Goal: Communication & Community: Answer question/provide support

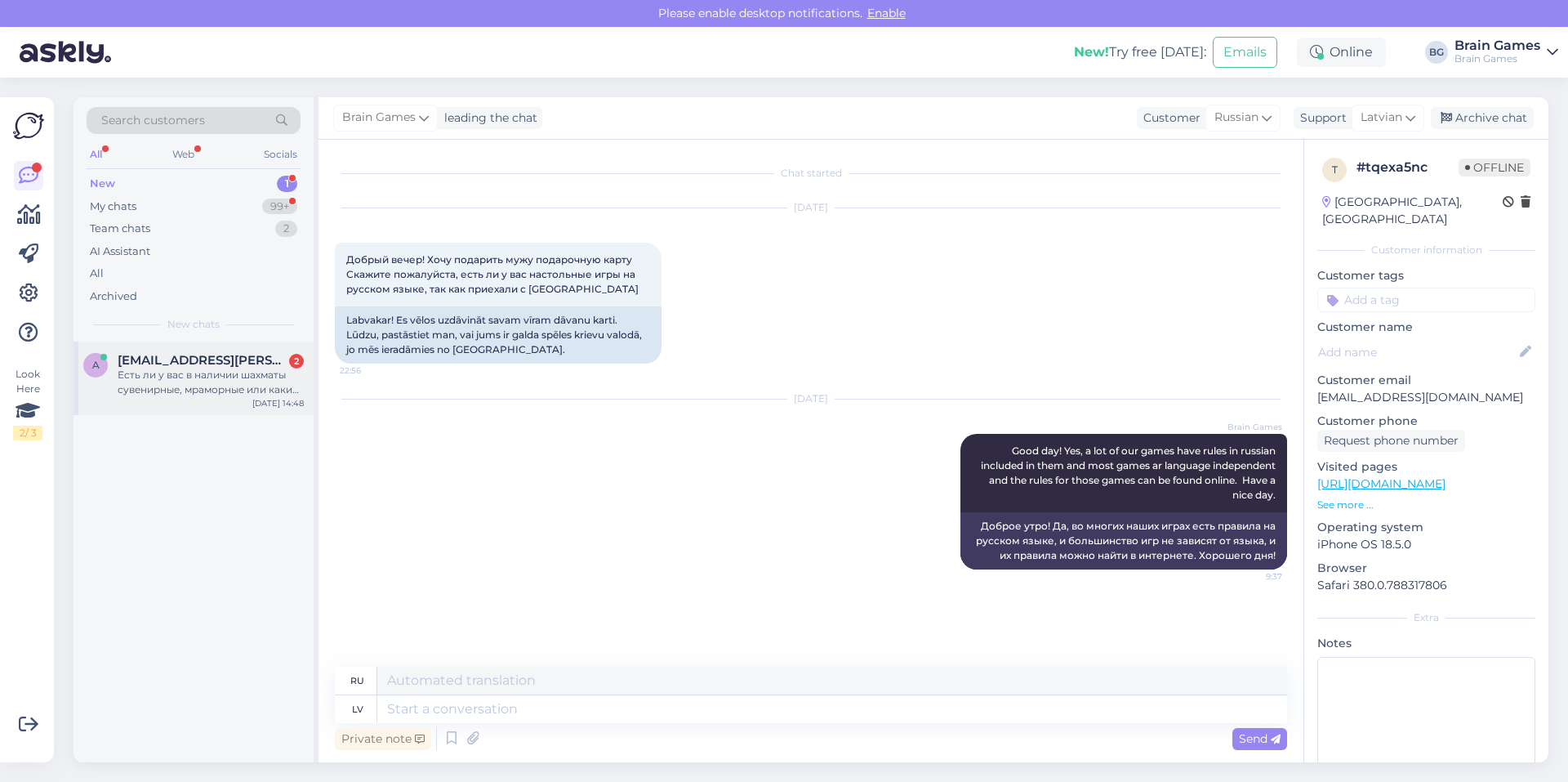
click at [230, 381] on div "Есть ли у вас в наличии шахматы сувенирные, мраморные или какие-то более подход…" at bounding box center [210, 382] width 186 height 30
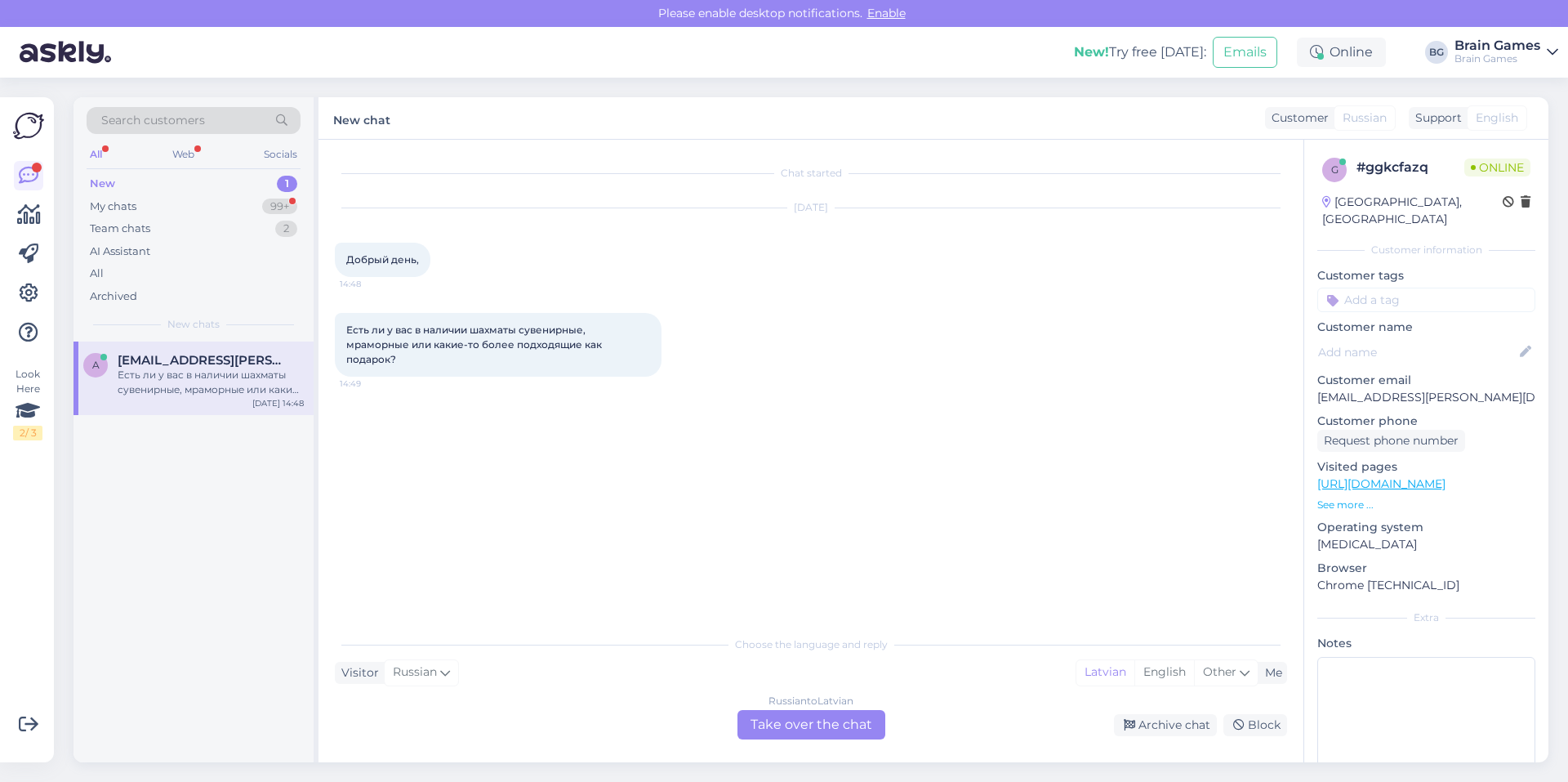
click at [418, 724] on div "Russian to Latvian Take over the chat Archive chat Block" at bounding box center [810, 725] width 952 height 30
click at [806, 729] on div "Russian to Latvian Take over the chat" at bounding box center [811, 725] width 148 height 30
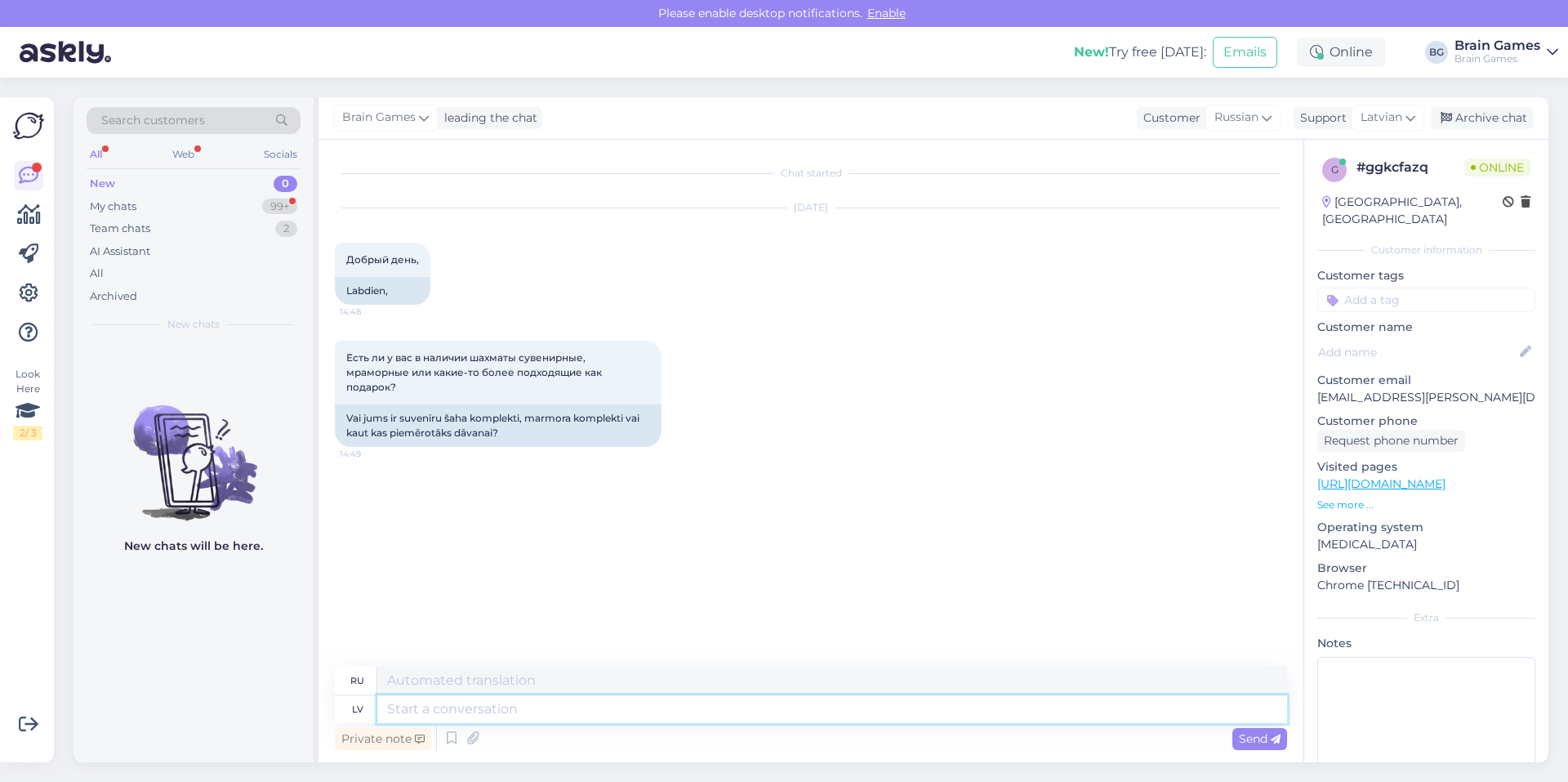
click at [450, 710] on textarea at bounding box center [832, 708] width 910 height 28
type textarea "Labdien!"
type textarea "Привет!"
type textarea "Laba d"
type textarea "Хороший"
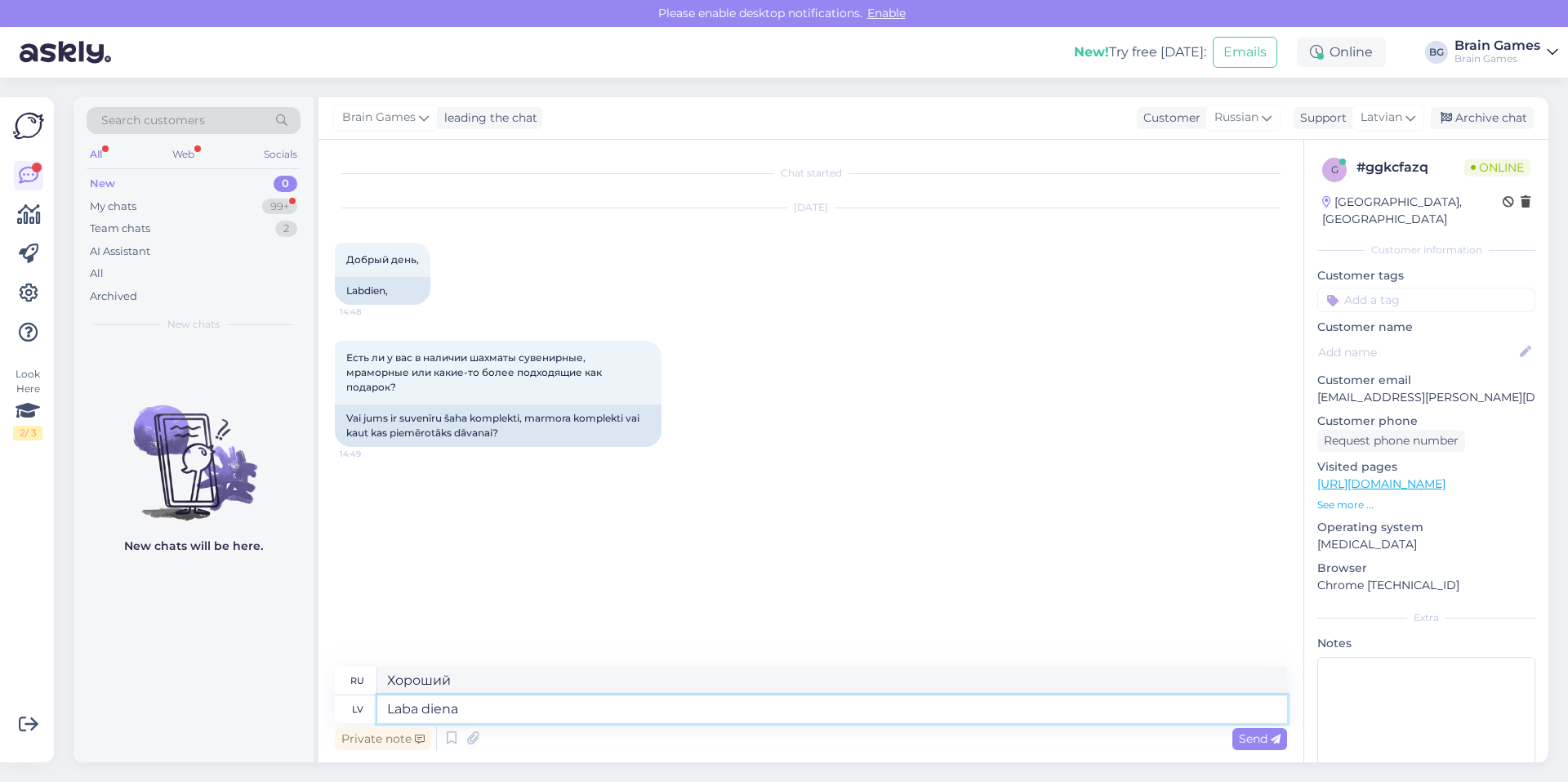
type textarea "Laba diena!"
type textarea "Добрый день!"
type textarea "Laba diena! Jām"
type textarea "Добрый день! Да!"
type textarea "Laba diena! Jā, m"
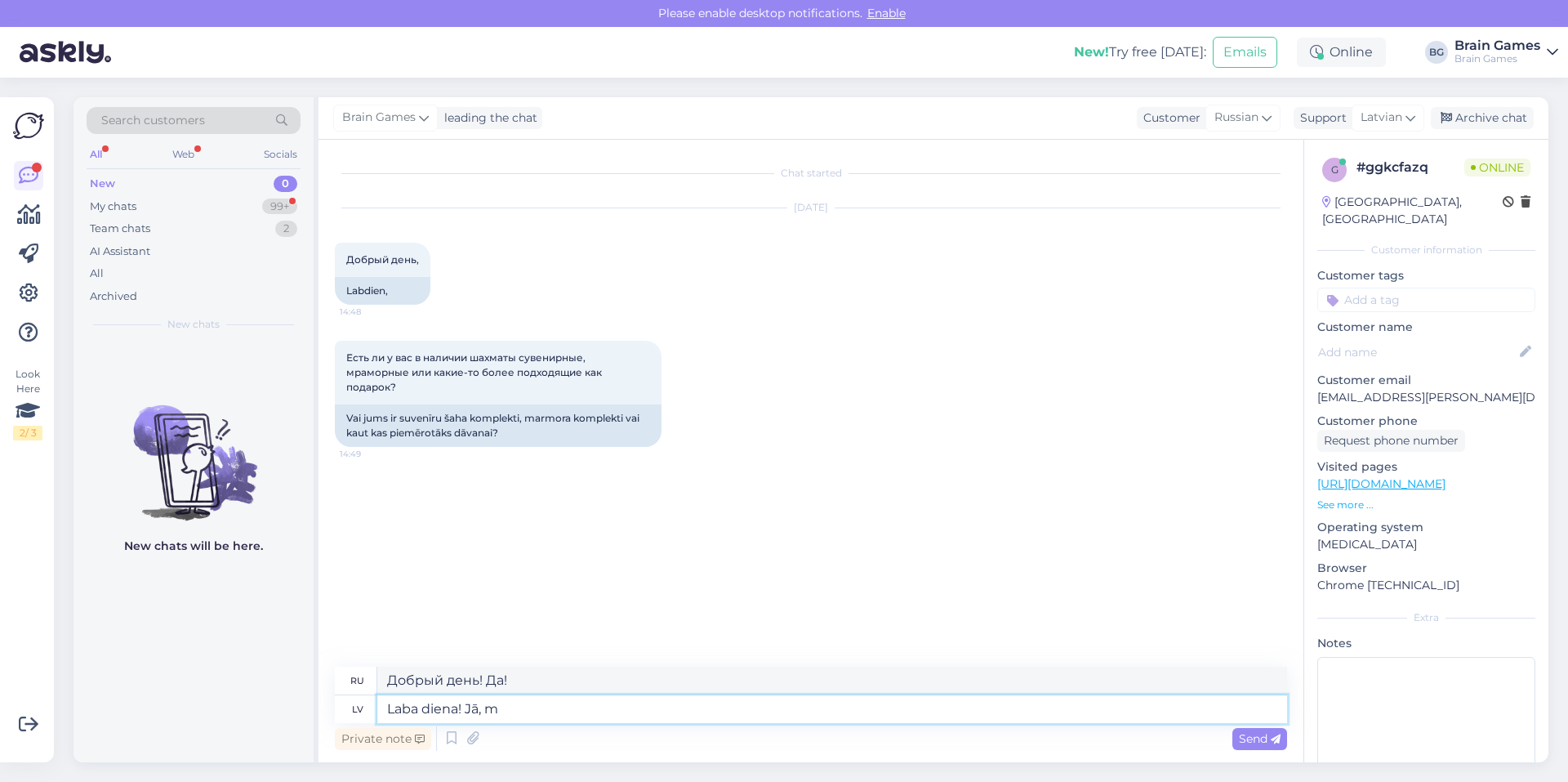
type textarea "Добрый день! Да,"
type textarea "Laba diena! Jā, mūsu vei"
type textarea "Добрый день! Да, наш"
type textarea "Laba diena! Jā, mūsu veikalos ir p"
type textarea "Добрый день! Да, в наших магазинах."
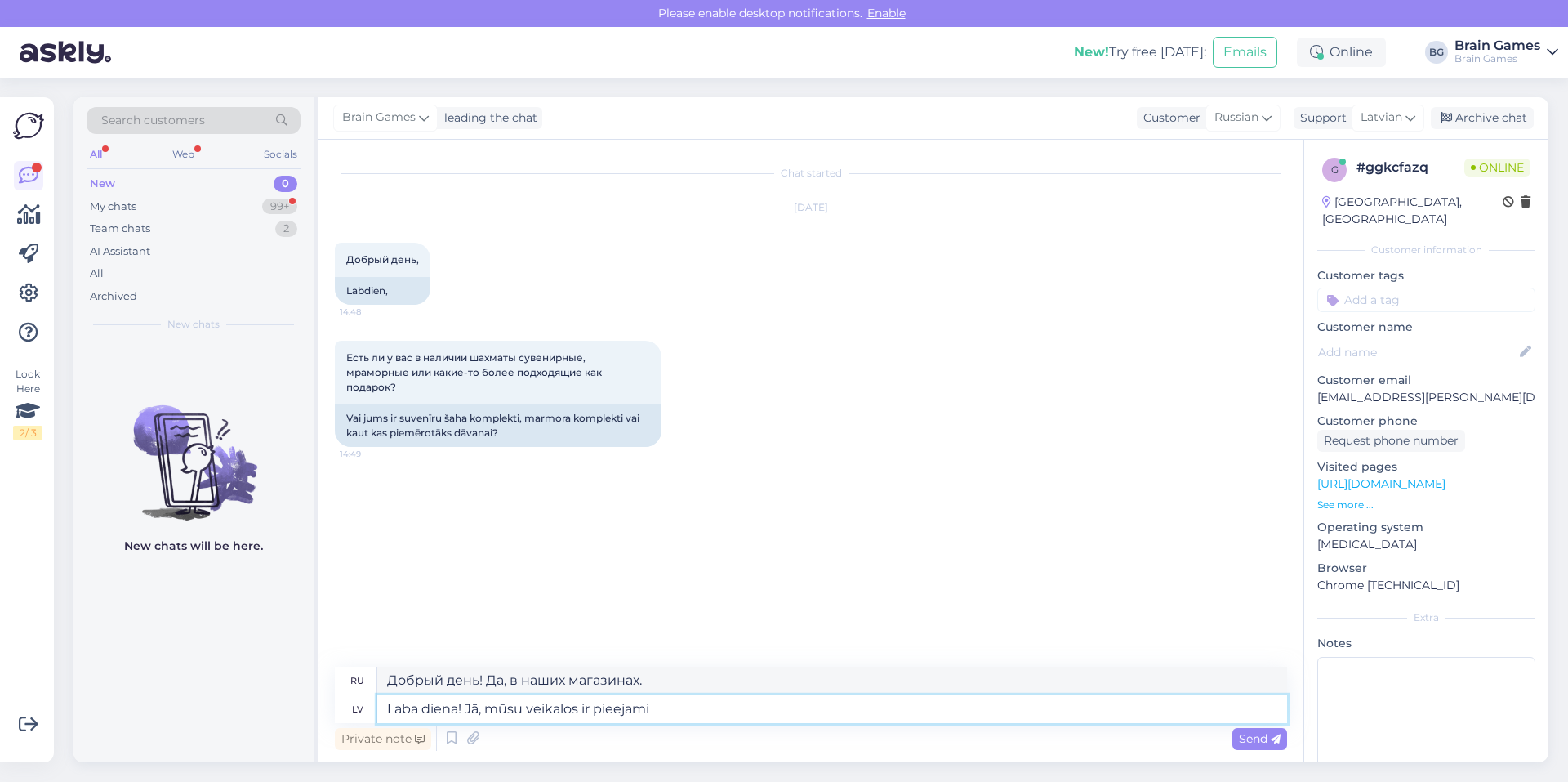
type textarea "Laba diena! Jā, mūsu veikalos ir pieejami"
type textarea "Добрый день! Да, они есть в наших магазинах."
type textarea "Laba diena! Jā, mūsu veikalos ir pieejami da"
type textarea "Добрый день! Да, в наших магазинах есть такие."
type textarea "Laba diena! Jā, mūsu veikalos ir pieejami vai"
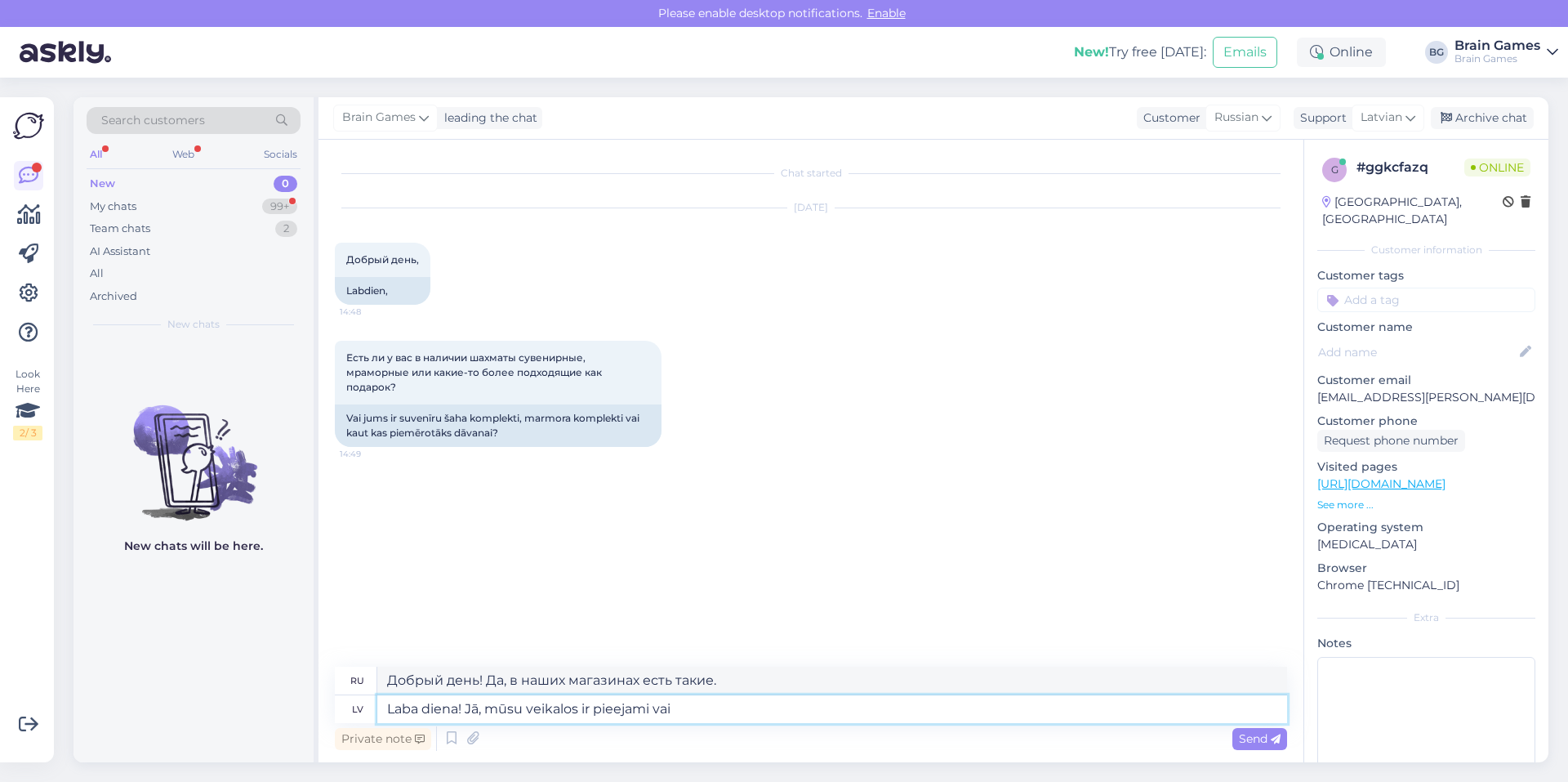
type textarea "Добрый день! Да, они есть в наших магазинах."
type textarea "Laba diena! Jā, mūsu veikalos ir pieejami vairāki"
type textarea "Добрый день! Да, несколько штук есть в наличии в наших магазинах."
type textarea "Laba diena! Jā, mūsu veikalos ir pieejami vairāki augstākas"
type textarea "Добрый день! Да, в наших магазинах есть несколько моделей более высокого класса."
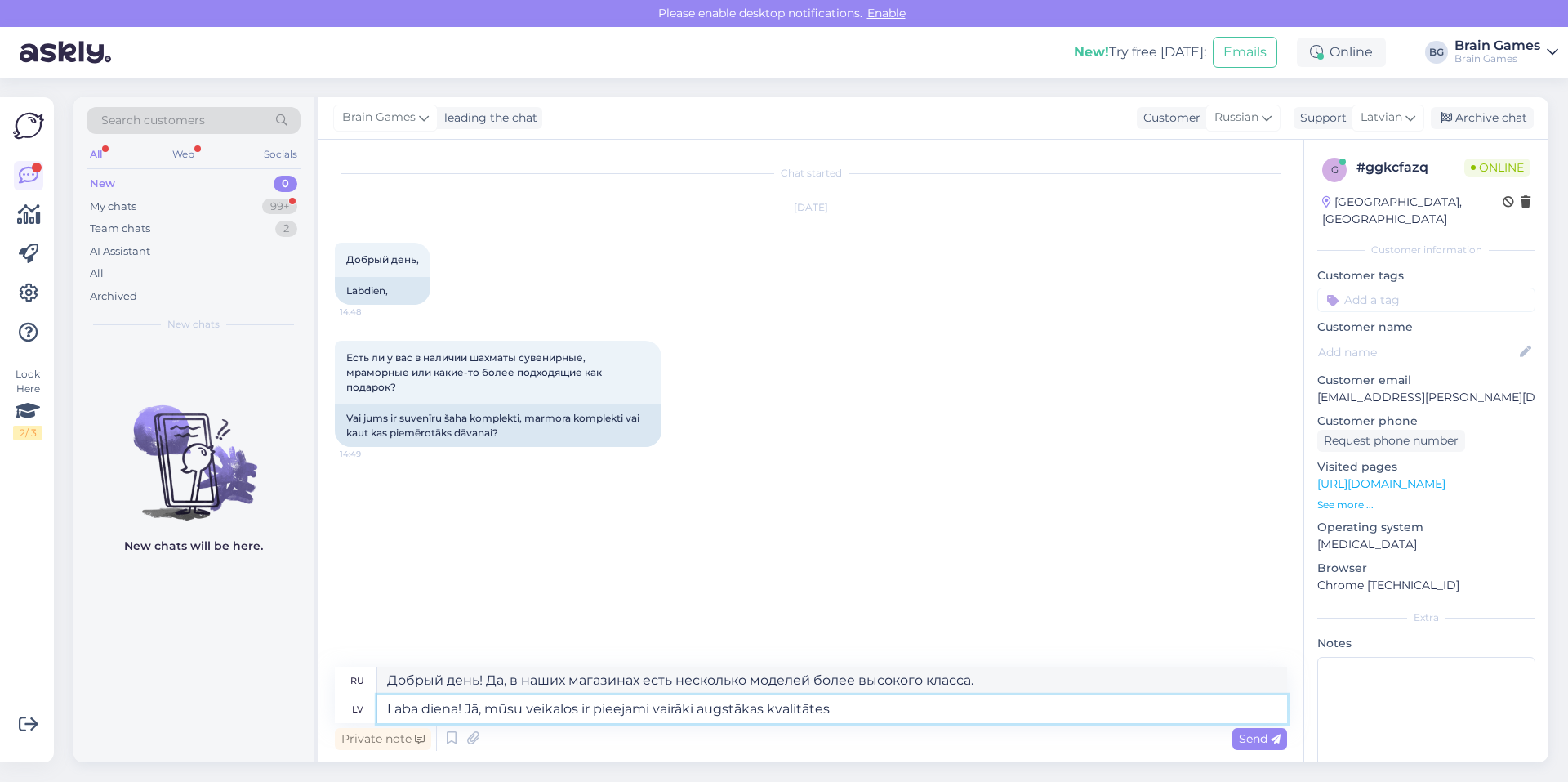
type textarea "Laba diena! Jā, mūsu veikalos ir pieejami vairāki augstākas kvalitātes u"
type textarea "Добрый день! Да, в наших магазинах есть несколько товаров более высокого качест…"
type textarea "Laba diena! Jā, mūsu veikalos ir pieejami vairāki augstākas kvalitātes un"
type textarea "Добрый день! Да, у нас есть несколько более качественных и"
type textarea "Laba diena! Jā, mūsu veikalos ir pieejami vairāki augstākas kvalitātes un smukā…"
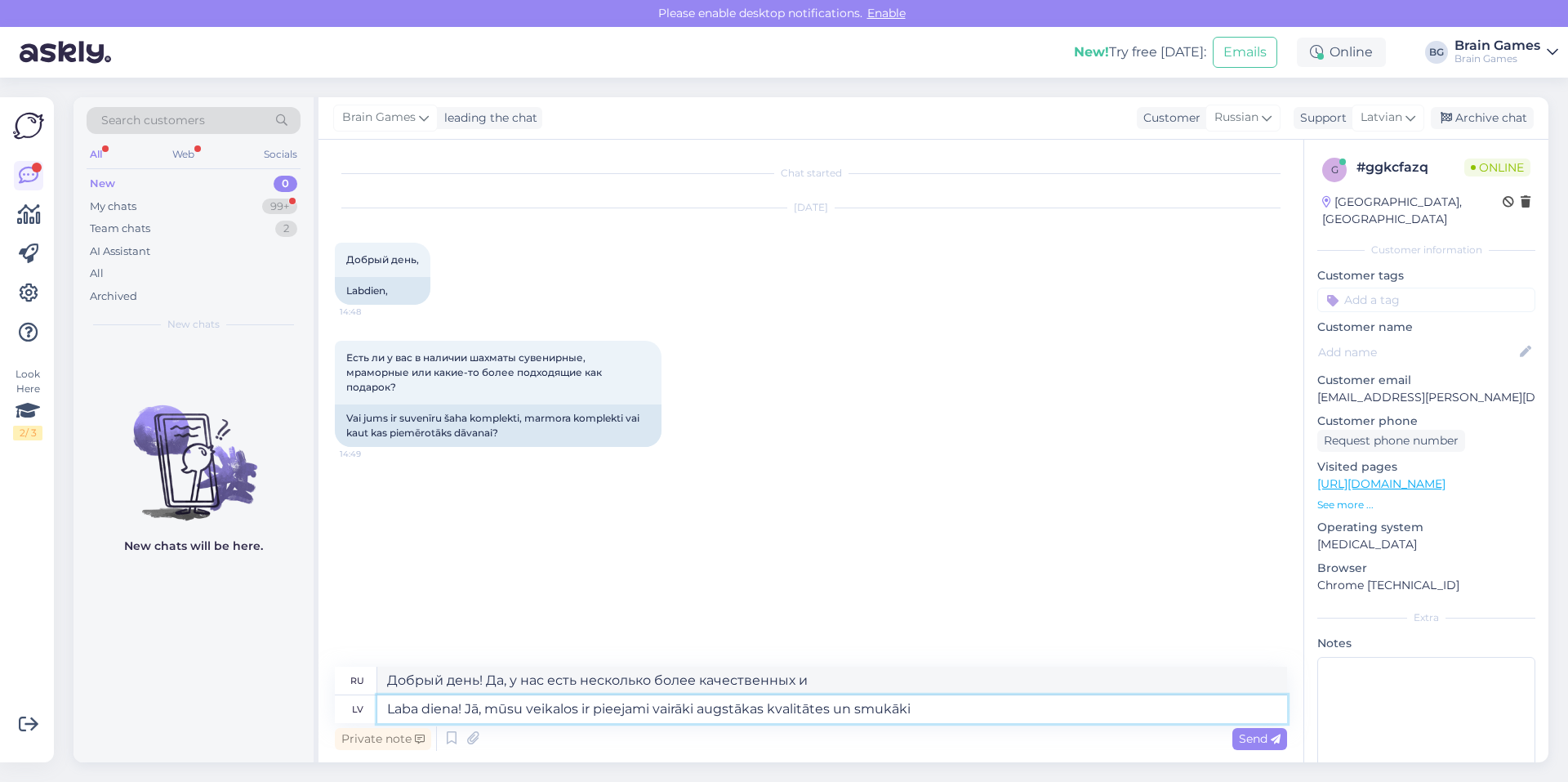
type textarea "Добрый день! Да, в наших магазинах есть несколько более качественных и красивых…"
type textarea "Laba diena! Jā, mūsu veikalos ir pieejami vairāki augstākas kvalitātes un smukā…"
type textarea "Добрый день! Да, в наших магазинах есть несколько более качественных и красивых…"
drag, startPoint x: 768, startPoint y: 709, endPoint x: 741, endPoint y: 711, distance: 27.1
click at [740, 711] on textarea "Laba diena! Jā, mūsu veikalos ir pieejami vairāki augstākas kvalitātes un smukā…" at bounding box center [832, 708] width 910 height 28
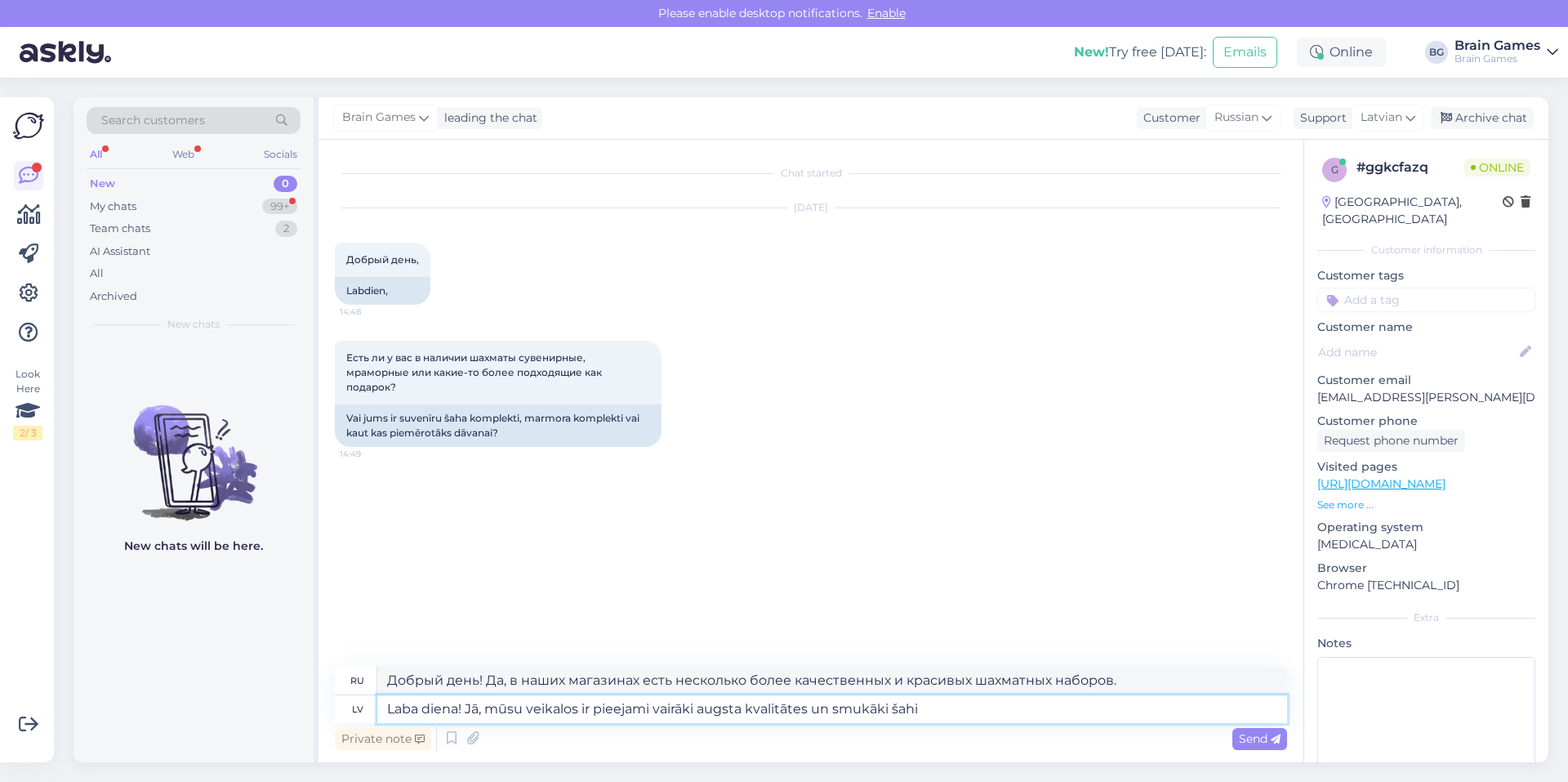
type textarea "Laba diena! Jā, mūsu veikalos ir pieejami vairāki augstas kvalitātes un smukāki…"
type textarea "Добрый день! Да, в наших магазинах есть несколько качественных и красивых шахма…"
drag, startPoint x: 839, startPoint y: 708, endPoint x: 903, endPoint y: 704, distance: 64.1
click at [898, 706] on textarea "Laba diena! Jā, mūsu veikalos ir pieejami vairāki augstas kvalitātes un smukāki…" at bounding box center [832, 708] width 910 height 28
type textarea "Laba diena! Jā, mūsu veikalos ir pieejami vairāki augstas kvalitātes un ļoti gl…"
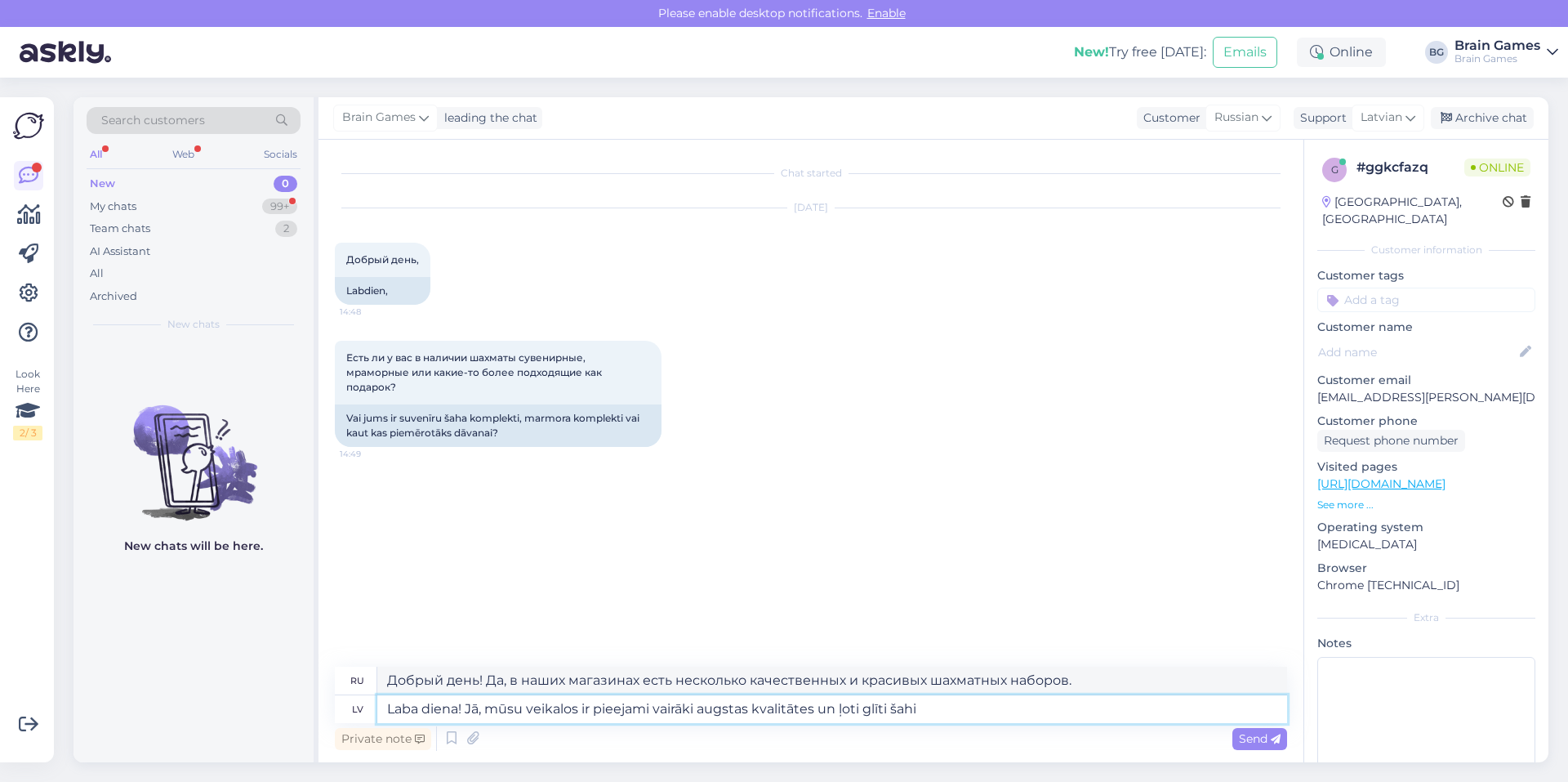
type textarea "Добрый день! Да, в наших магазинах есть несколько качественных и очень красивых…"
drag, startPoint x: 929, startPoint y: 708, endPoint x: 839, endPoint y: 705, distance: 90.0
click at [839, 705] on textarea "Laba diena! Jā, mūsu veikalos ir pieejami vairāki augstas kvalitātes un ļoti gl…" at bounding box center [832, 708] width 910 height 28
type textarea "Laba diena! Jā, mūsu veikalos ir pieejami vairāki augstas kvalitātes un ļoti g"
type textarea "Добрый день! Да, у нас есть несколько качественных и очень..."
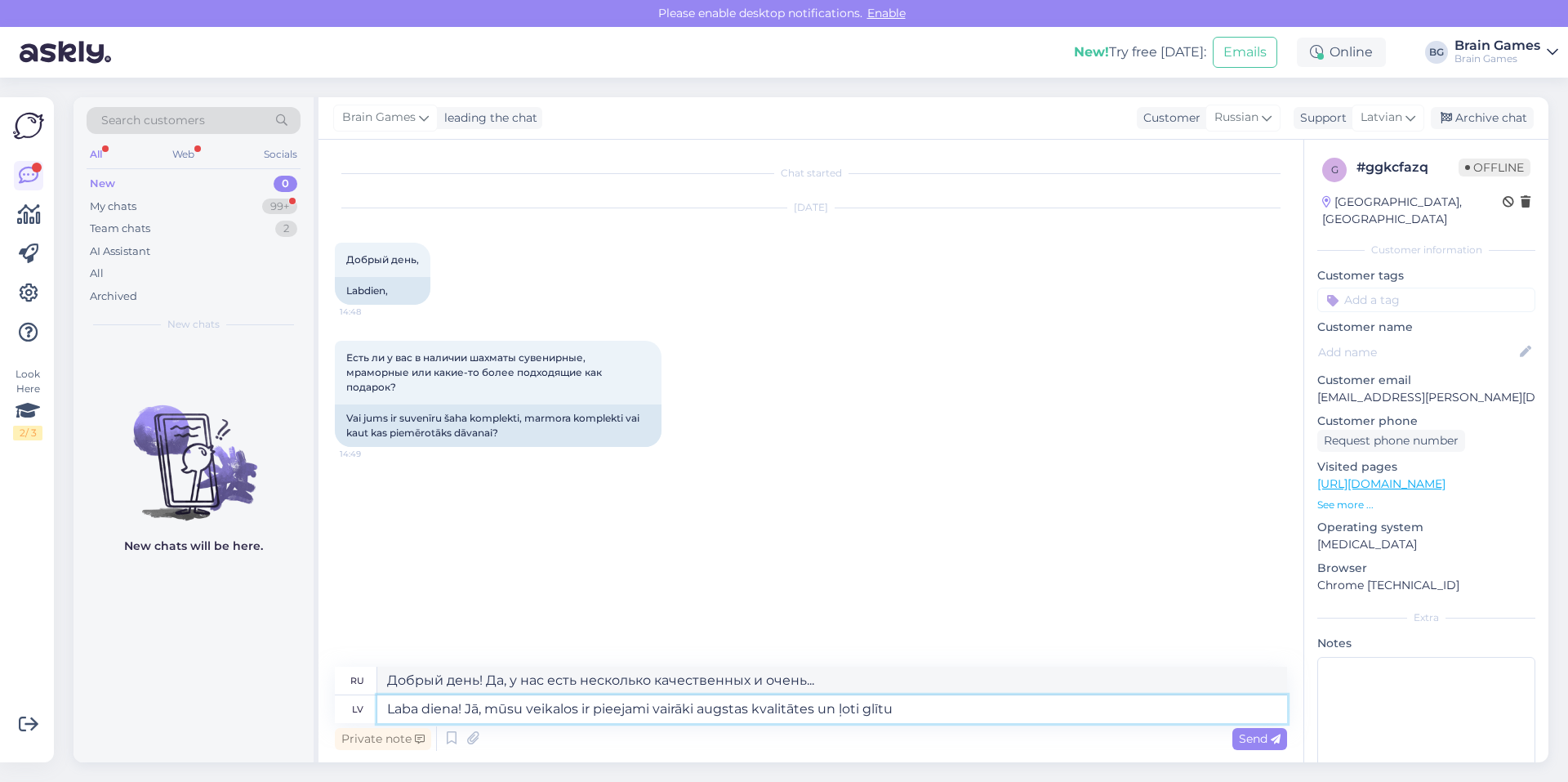
type textarea "Laba diena! Jā, mūsu veikalos ir pieejami vairāki augstas kvalitātes un ļoti gl…"
type textarea "Добрый день! Да, в наших магазинах представлено несколько качественных и очень …"
type textarea "Laba diena! Jā, mūsu veikalos ir pieejami vairāki augstas kvalitātes un ļoti gl…"
type textarea "Добрый день! Да, в наших магазинах есть несколько качественных и очень красивых…"
type textarea "Laba diena! Jā, mūsu veikalos ir pieejami vairāki augstas kvalitātes un ļoti gl…"
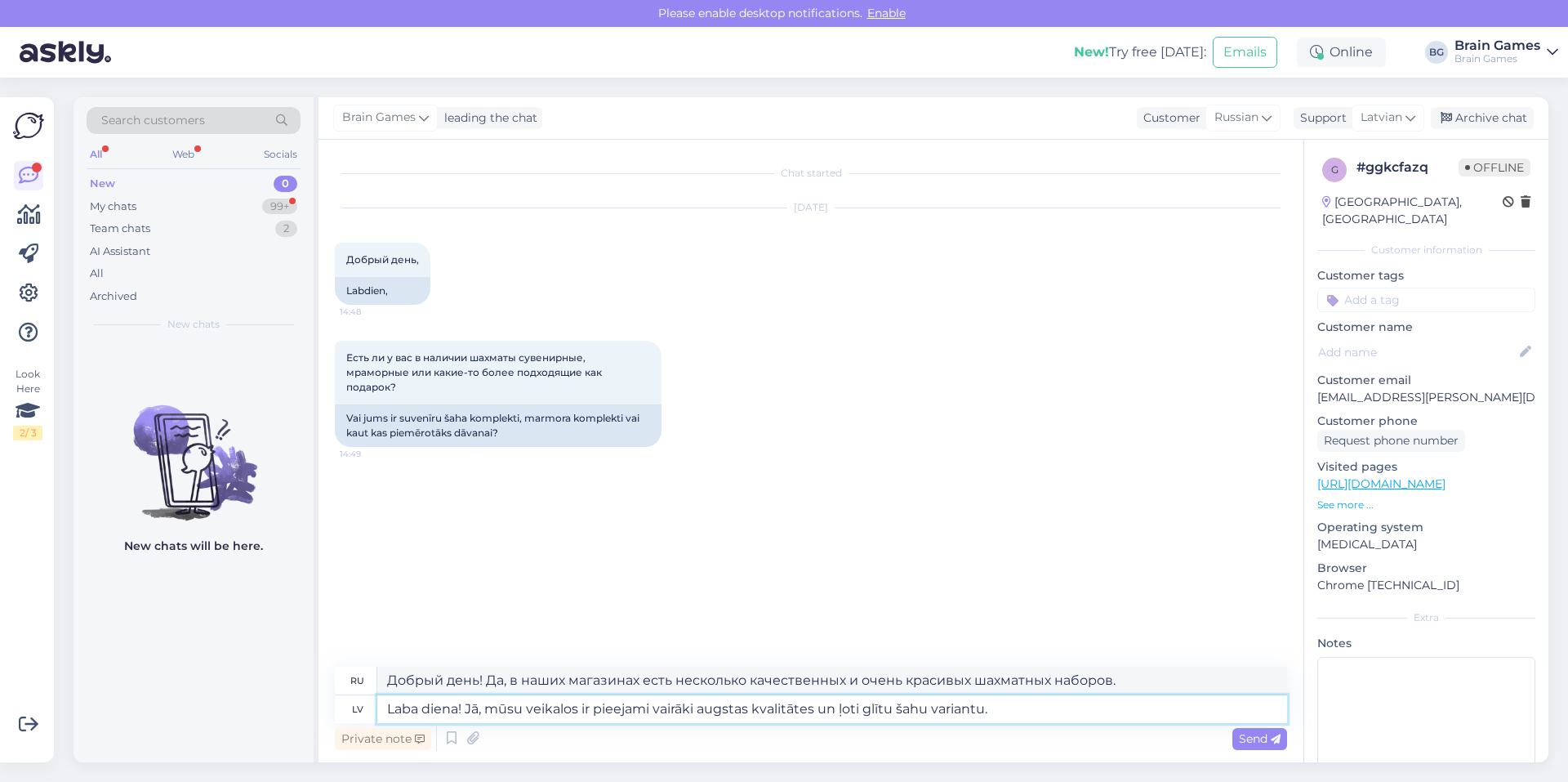
type textarea "Добрый день! Да, в наших магазинах есть несколько качественных и очень красивых…"
type textarea "Laba diena! Jā, mūsu veikalos ir pieejami vairāki augstas kvalitātes un ļoti gl…"
type textarea "Добрый день! Да, в наших магазинах есть несколько качественных и очень красивых…"
type textarea "Laba diena! Jā, mūsu veikalos ir pieejami vairāki augstas kvalitātes un ļoti gl…"
type textarea "Добрый день! Да, в наших магазинах есть несколько качественных и очень красивых…"
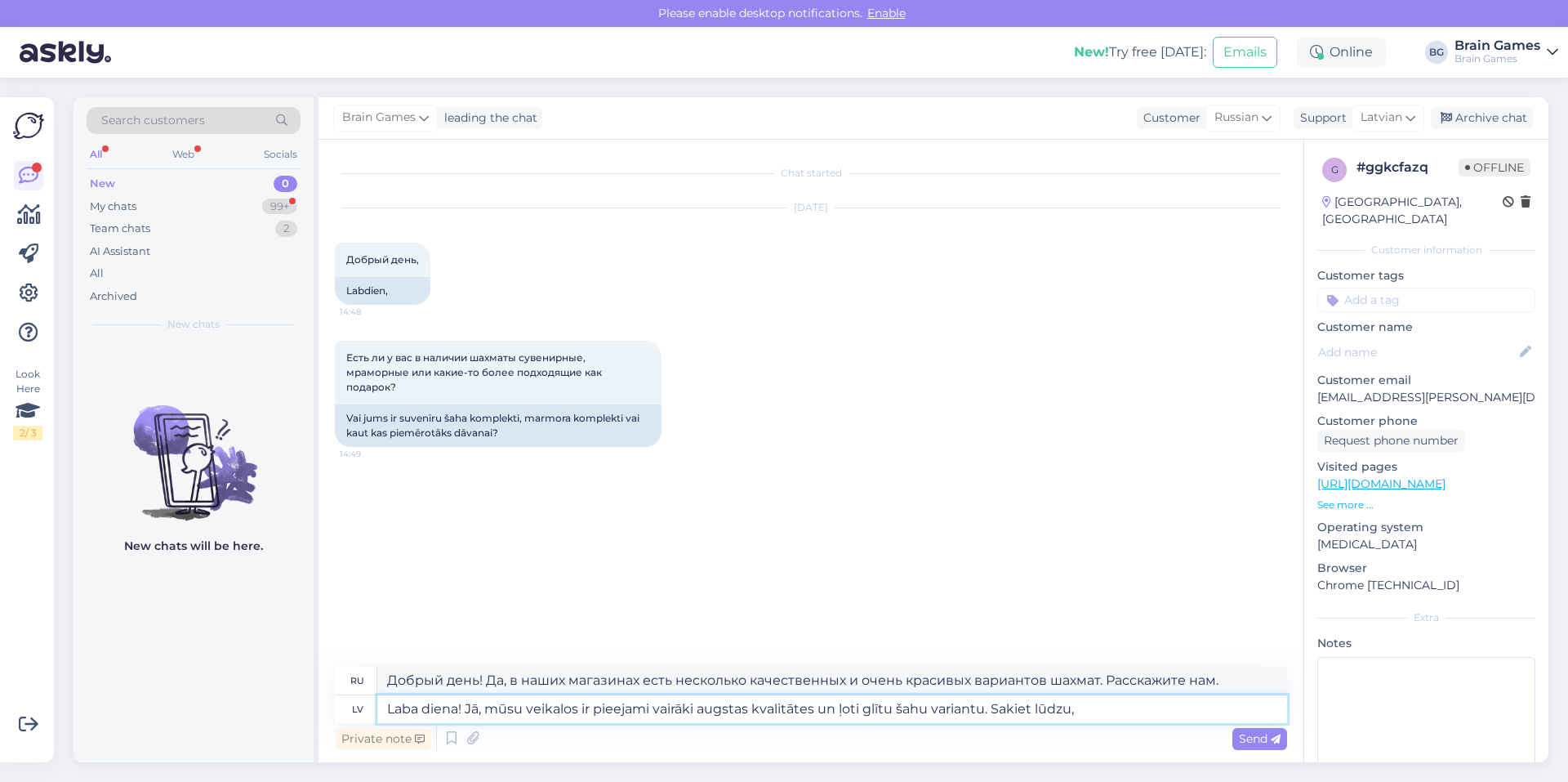
type textarea "Laba diena! Jā, mūsu veikalos ir pieejami vairāki augstas kvalitātes un ļoti gl…"
type textarea "Добрый день! Да, в наших магазинах есть несколько качественных и очень красивых…"
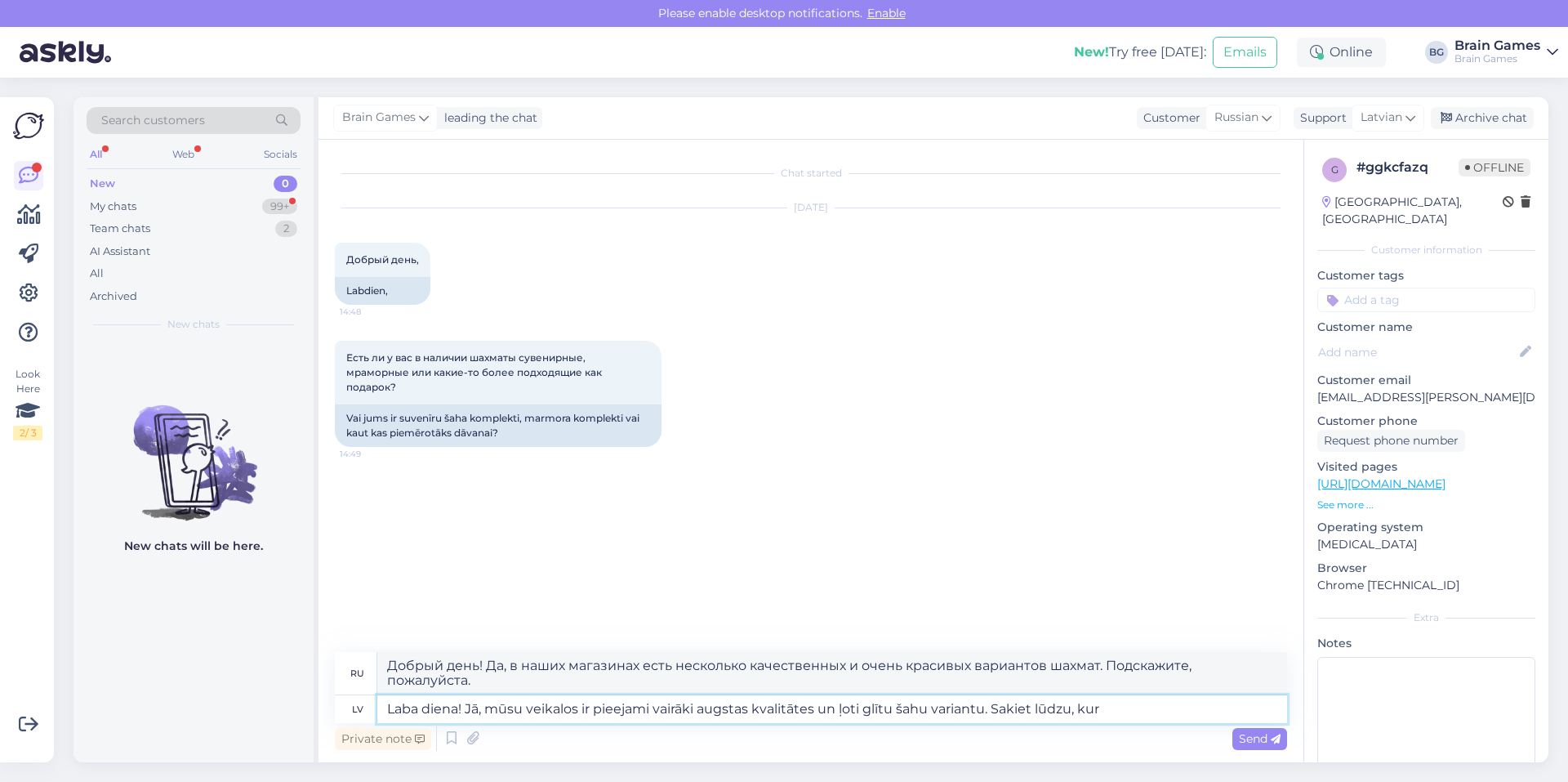
type textarea "Laba diena! Jā, mūsu veikalos ir pieejami vairāki augstas kvalitātes un ļoti gl…"
type textarea "Добрый день! Да, в наших магазинах есть несколько качественных и очень красивых…"
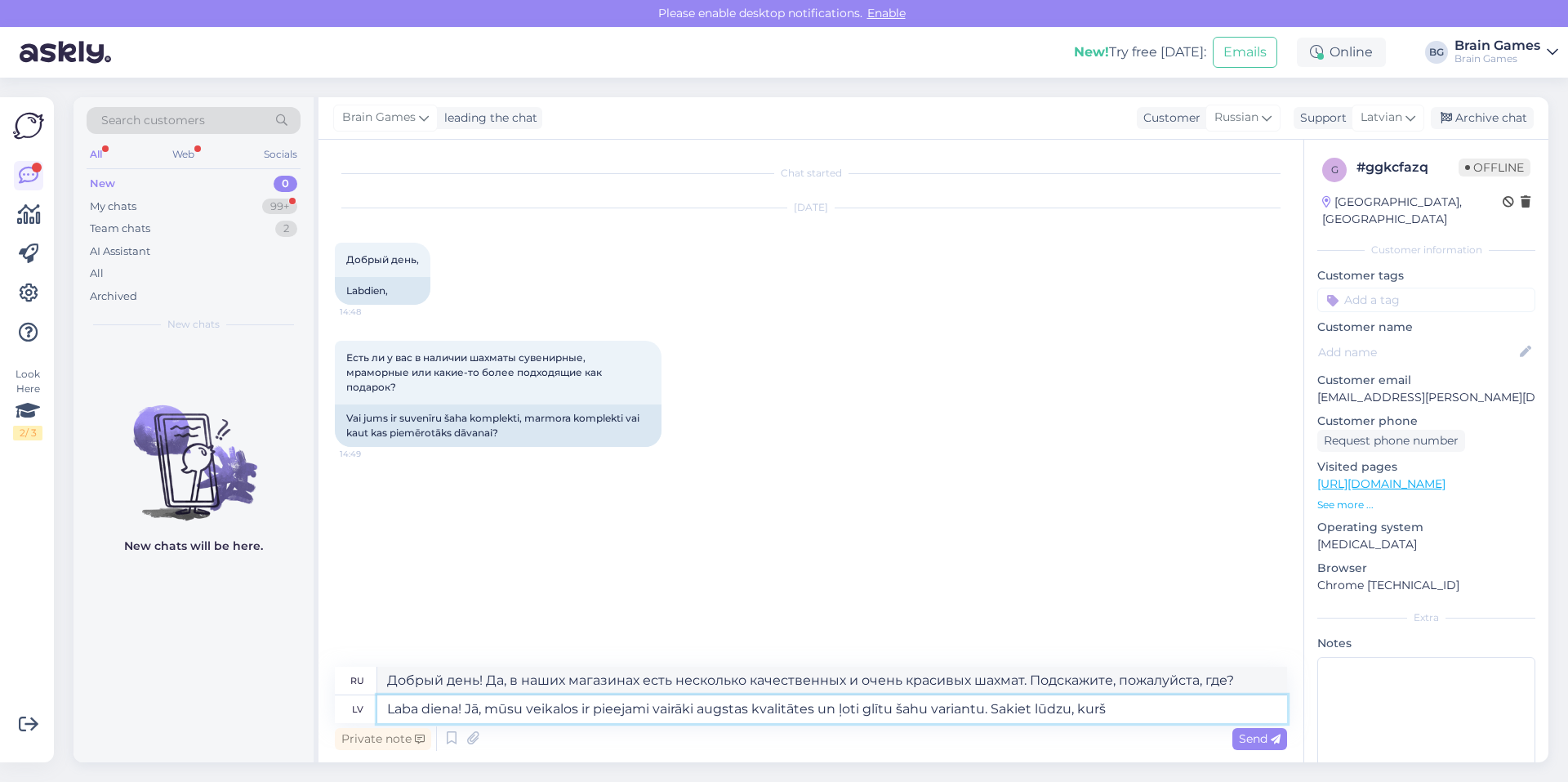
type textarea "Laba diena! Jā, mūsu veikalos ir pieejami vairāki augstas kvalitātes un ļoti gl…"
type textarea "Добрый день! Да, в наших магазинах есть несколько качественных и очень красивых…"
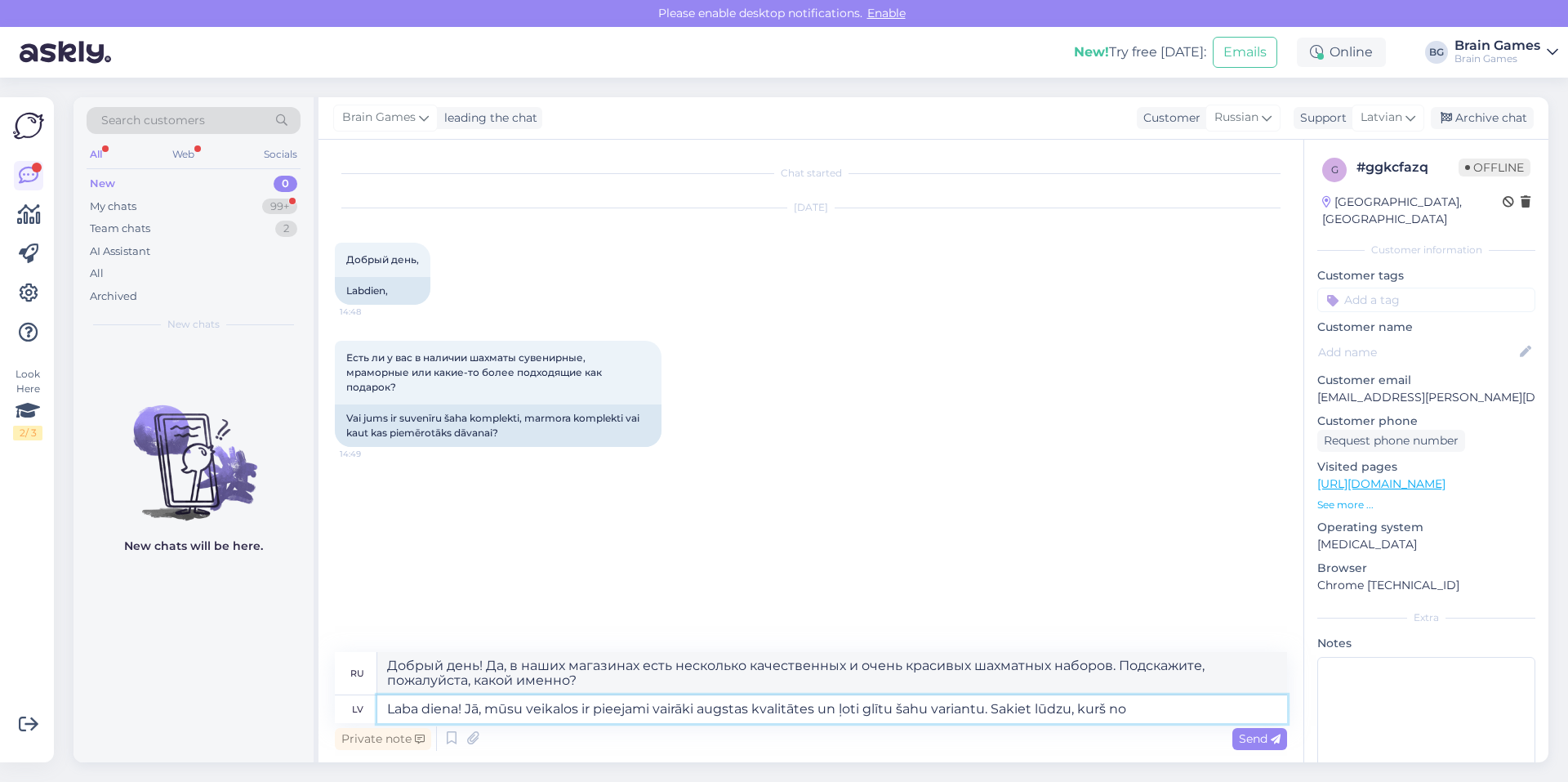
type textarea "Laba diena! Jā, mūsu veikalos ir pieejami vairāki augstas kvalitātes un ļoti gl…"
type textarea "Добрый день! Да, в наших магазинах есть несколько качественных и очень красивых…"
type textarea "Laba diena! Jā, mūsu veikalos ir pieejami vairāki augstas kvalitātes un ļoti gl…"
type textarea "Добрый день! Да, в наших магазинах есть несколько качественных и очень красивых…"
type textarea "Laba diena! Jā, mūsu veikalos ir pieejami vairāki augstas kvalitātes un ļoti gl…"
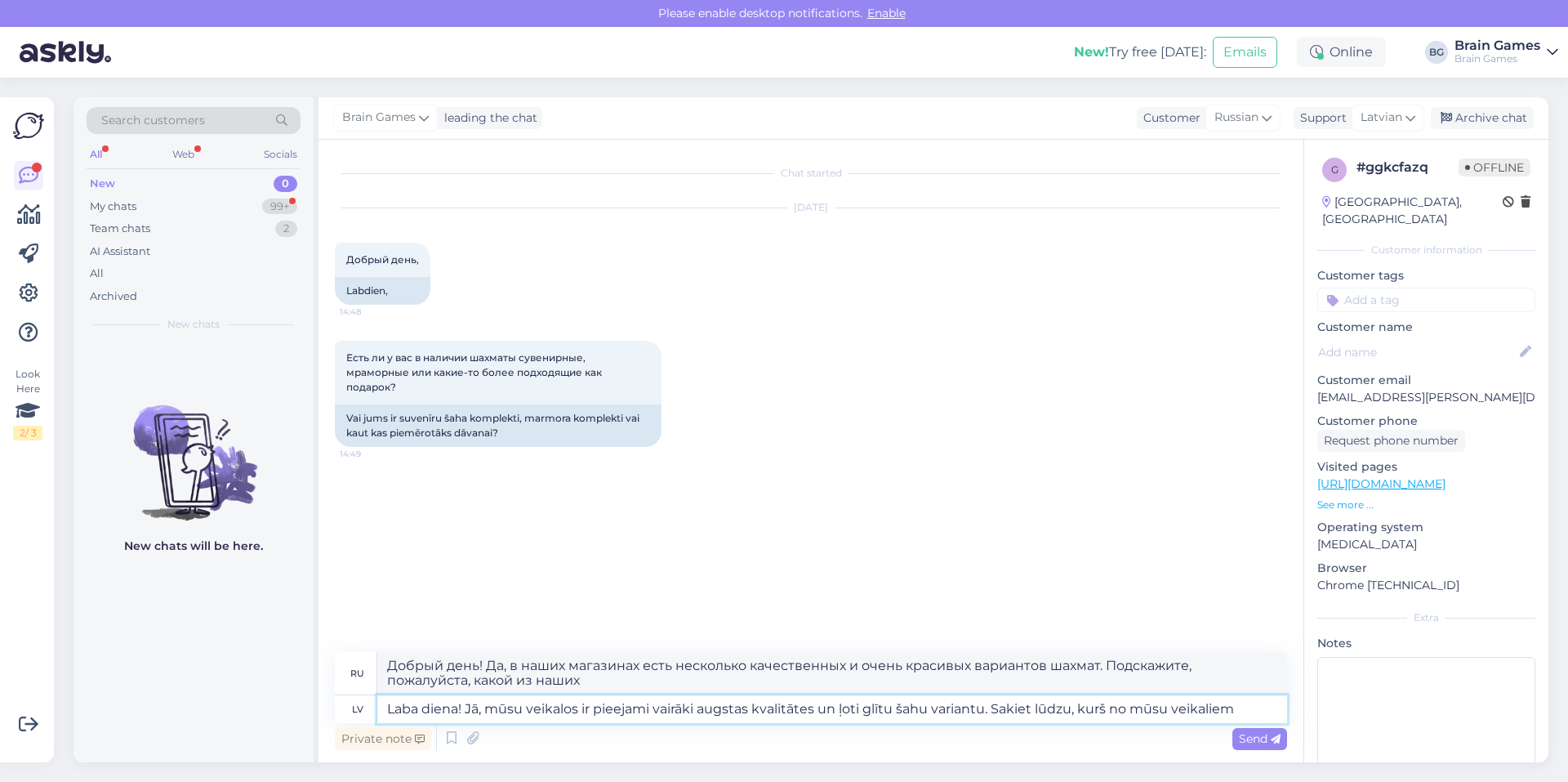
type textarea "Добрый день! Да, в наших магазинах есть несколько качественных и очень красивых…"
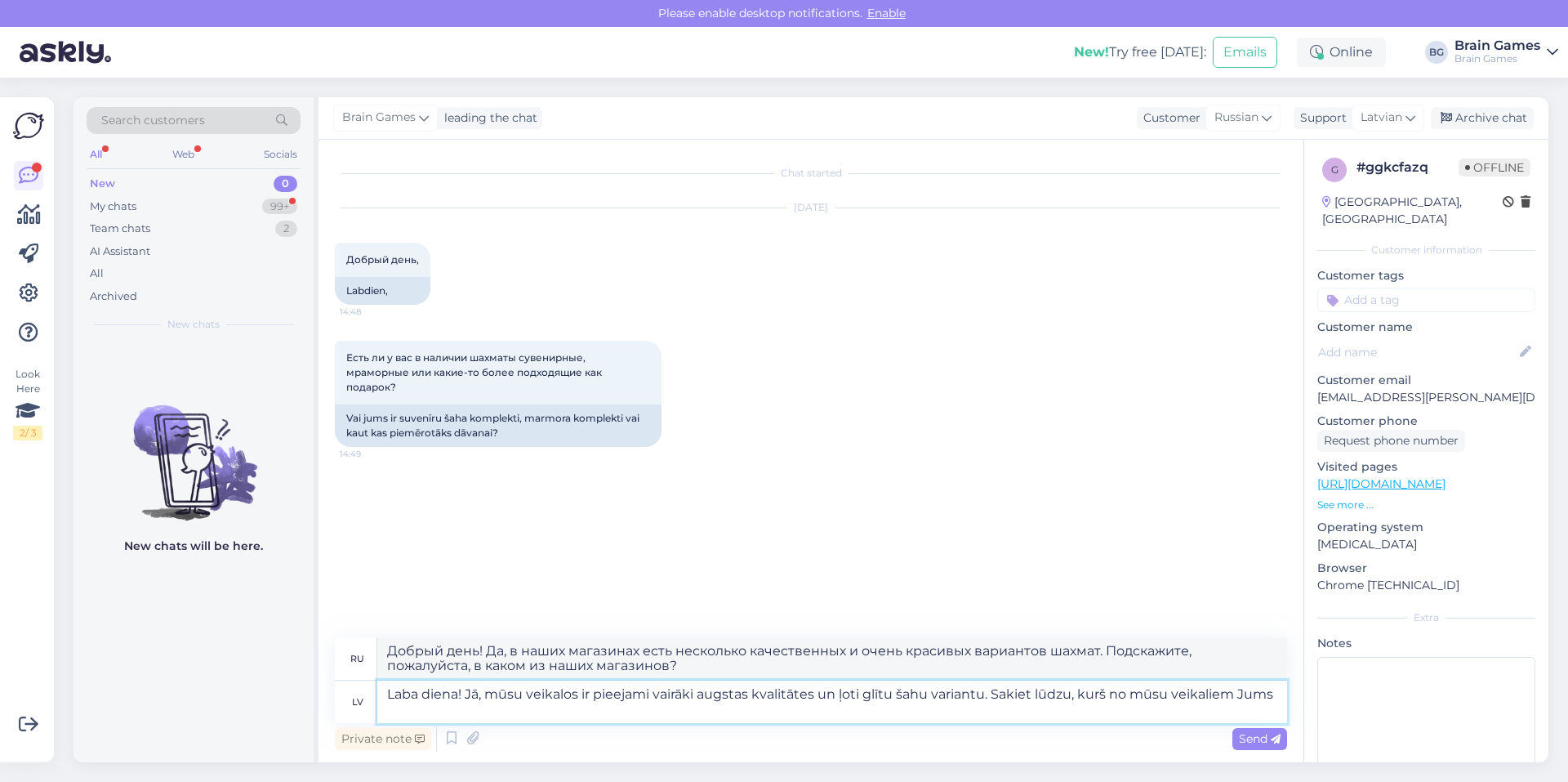
type textarea "Laba diena! Jā, mūsu veikalos ir pieejami vairāki augstas kvalitātes un ļoti gl…"
type textarea "Добрый день! Да, в наших магазинах есть несколько качественных и очень красивых…"
type textarea "Laba diena! Jā, mūsu veikalos ir pieejami vairāki augstas kvalitātes un ļoti gl…"
type textarea "Добрый день! Да, в наших магазинах представлено несколько качественных и очень …"
type textarea "Laba diena! Jā, mūsu veikalos ir pieejami vairāki augstas kvalitātes un ļoti gl…"
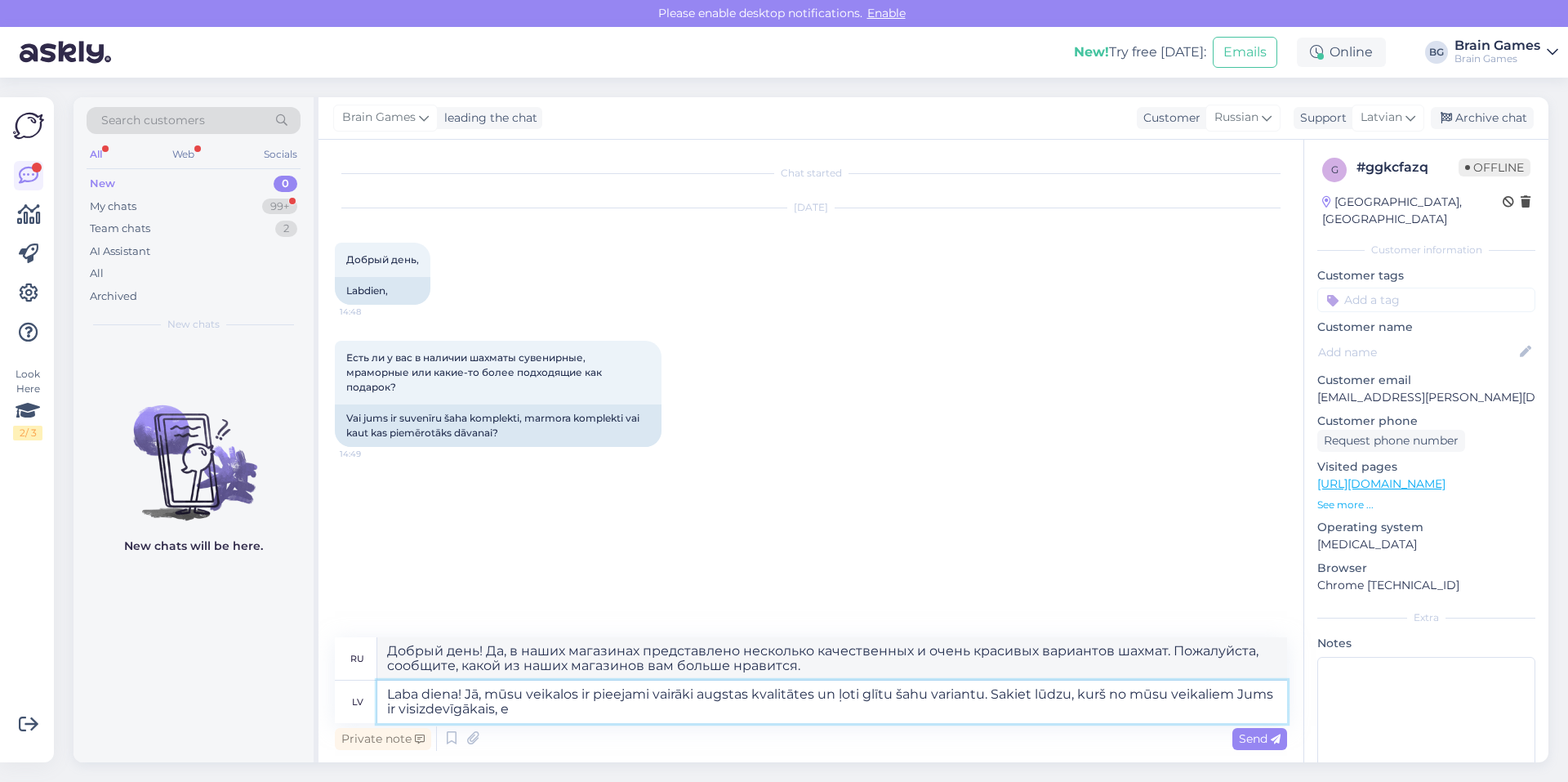
type textarea "Добрый день! Да, в наших магазинах есть несколько вариантов качественных и очен…"
type textarea "Laba diena! Jā, mūsu veikalos ir pieejami vairāki augstas kvalitātes un ļoti gl…"
type textarea "Добрый день! Да, в наших магазинах есть несколько вариантов качественных и очен…"
type textarea "Laba diena! Jā, mūsu veikalos ir pieejami vairāki augstas kvalitātes un ļoti gl…"
type textarea "Добрый день! Да, в наших магазинах есть несколько качественных и очень красивых…"
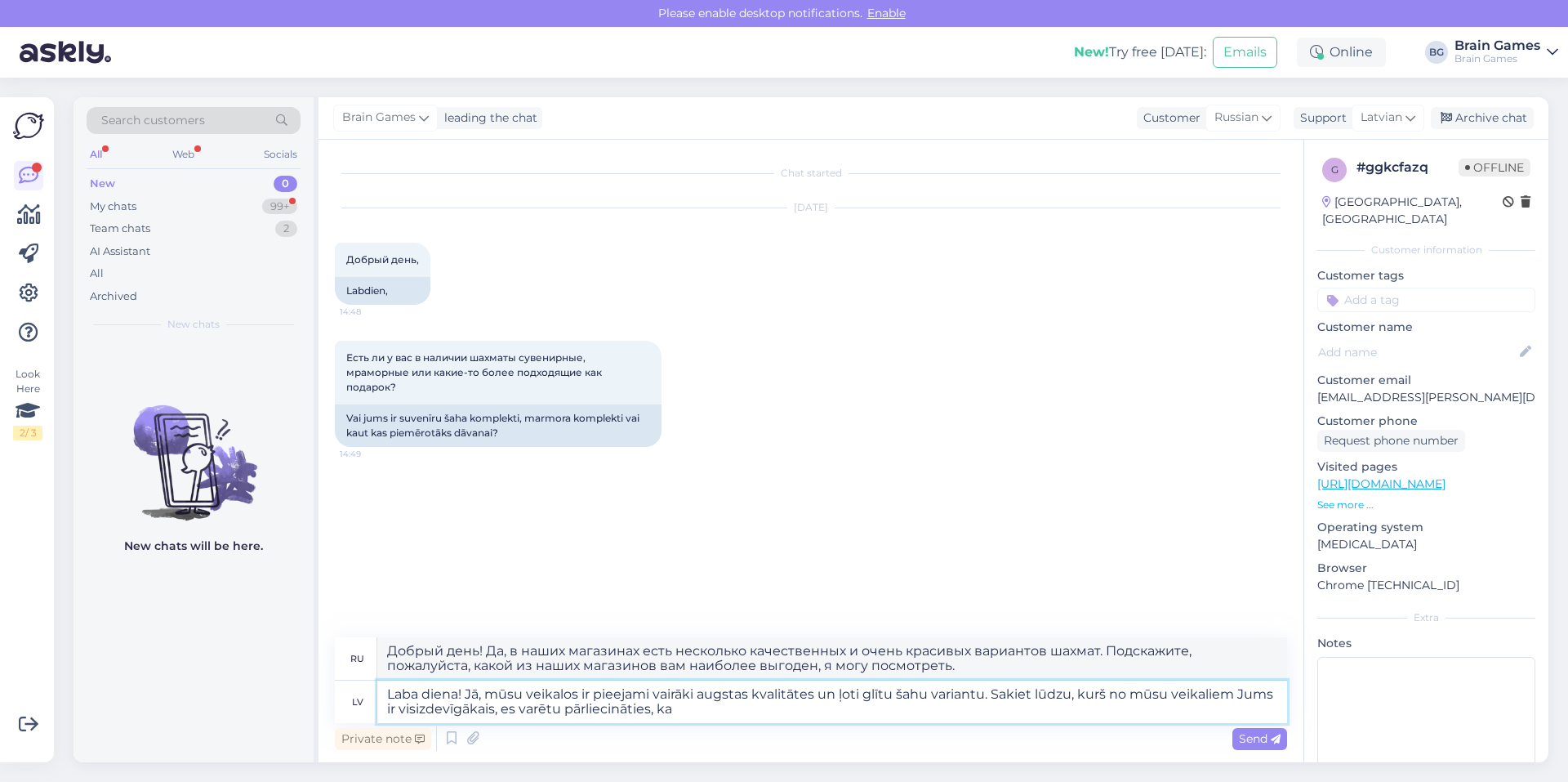
type textarea "Laba diena! Jā, mūsu veikalos ir pieejami vairāki augstas kvalitātes un ļoti gl…"
type textarea "Добрый день! Да, в наших магазинах есть несколько качественных и очень красивых…"
type textarea "Laba diena! Jā, mūsu veikalos ir pieejami vairāki augstas kvalitātes un ļoti gl…"
type textarea "Добрый день! Да, в наших магазинах есть несколько качественных и очень красивых…"
type textarea "Laba diena! Jā, mūsu veikalos ir pieejami vairāki augstas kvalitātes un ļoti gl…"
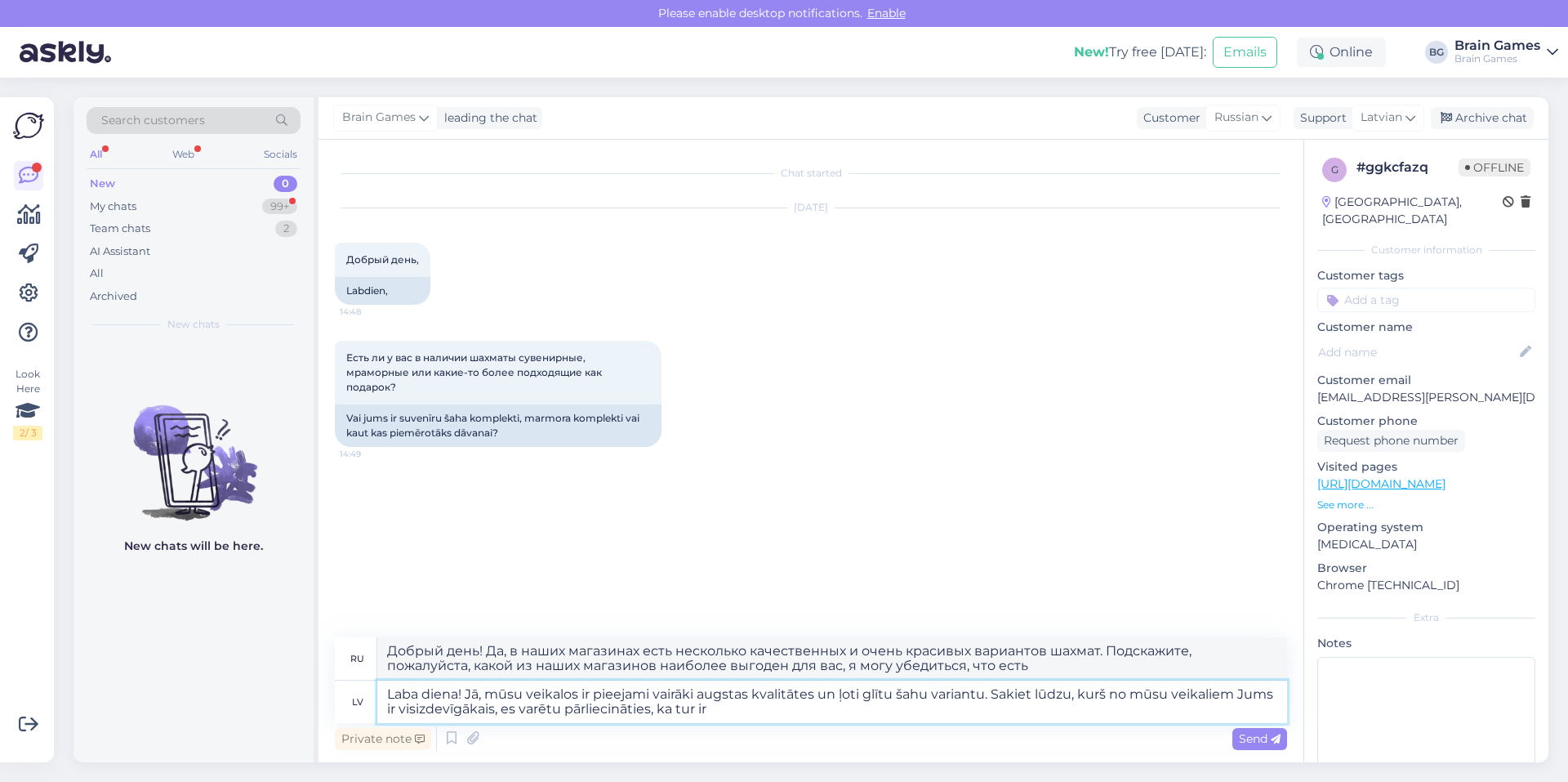
type textarea "Добрый день! Да, в наших магазинах есть несколько качественных и очень красивых…"
type textarea "Laba diena! Jā, mūsu veikalos ir pieejami vairāki augstas kvalitātes un ļoti gl…"
type textarea "Добрый день! Да, в наших магазинах есть несколько качественных и очень красивых…"
type textarea "Laba diena! Jā, mūsu veikalos ir pieejami vairāki augstas kvalitātes un ļoti gl…"
type textarea "Добрый день! Да, в наших магазинах есть несколько качественных и очень красивых…"
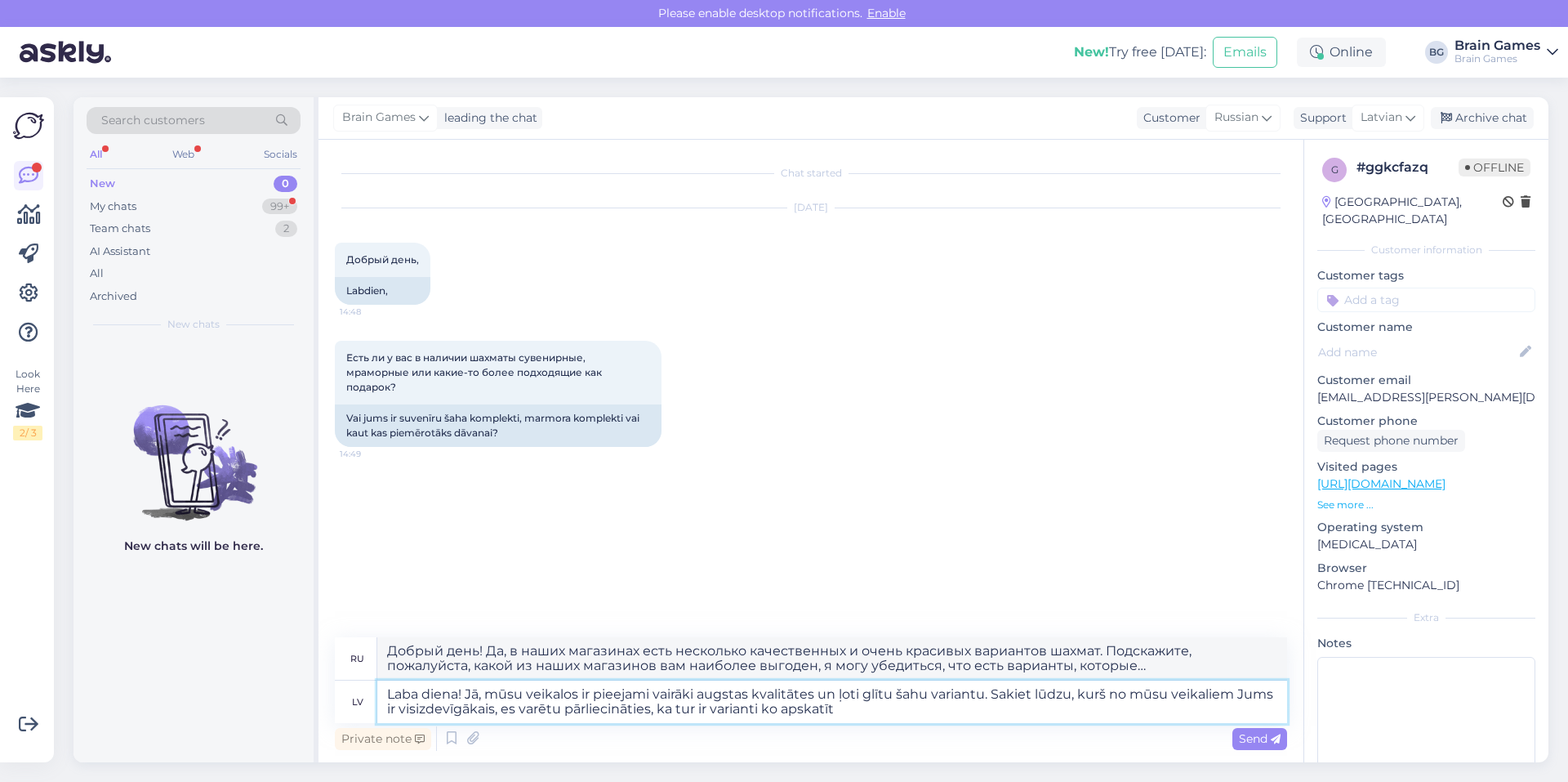
type textarea "Laba diena! Jā, mūsu veikalos ir pieejami vairāki augstas kvalitātes un ļoti gl…"
type textarea "Добрый день! Да, в наших магазинах есть несколько качественных и очень красивых…"
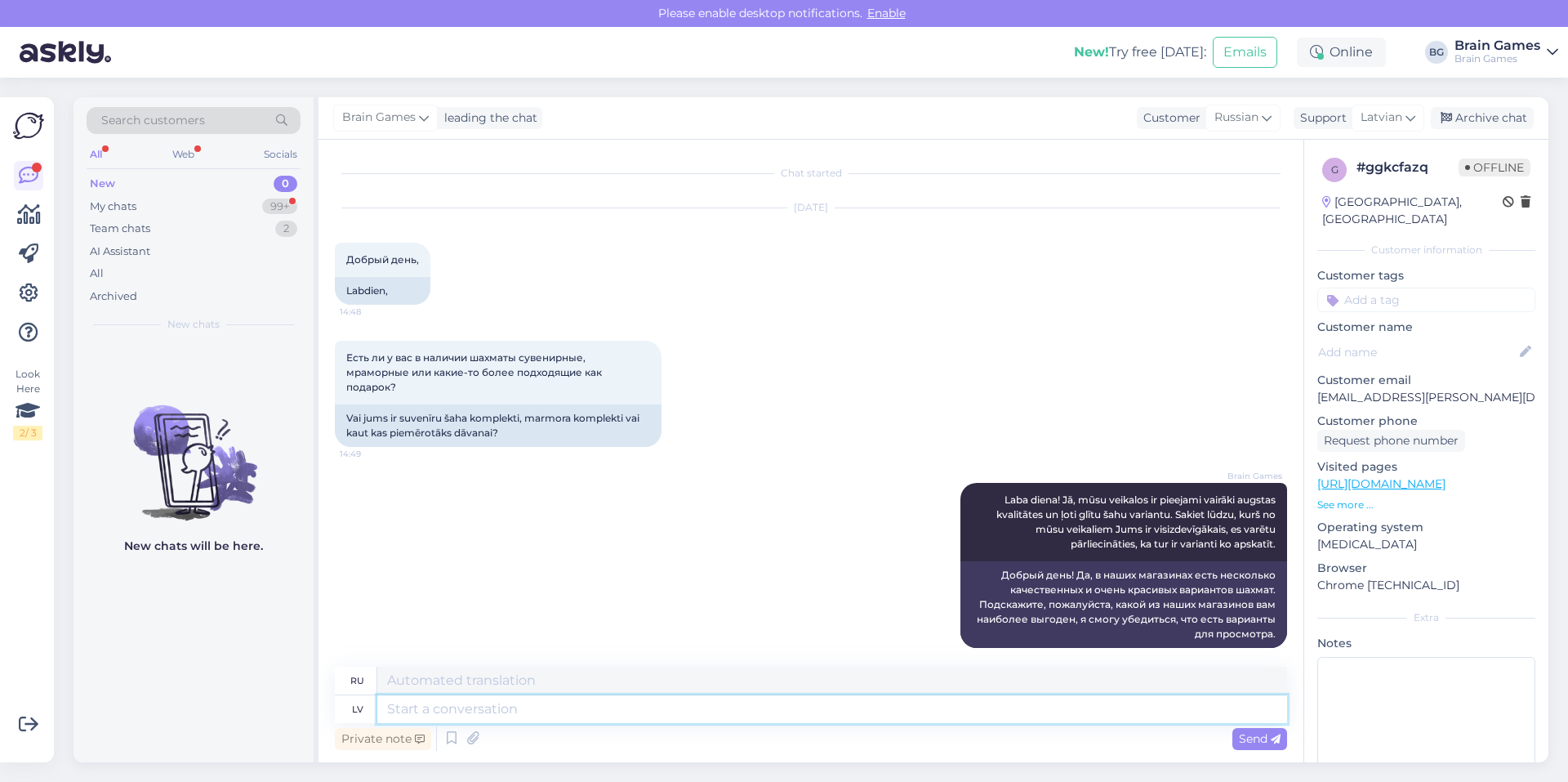
scroll to position [13, 0]
